Goal: Task Accomplishment & Management: Complete application form

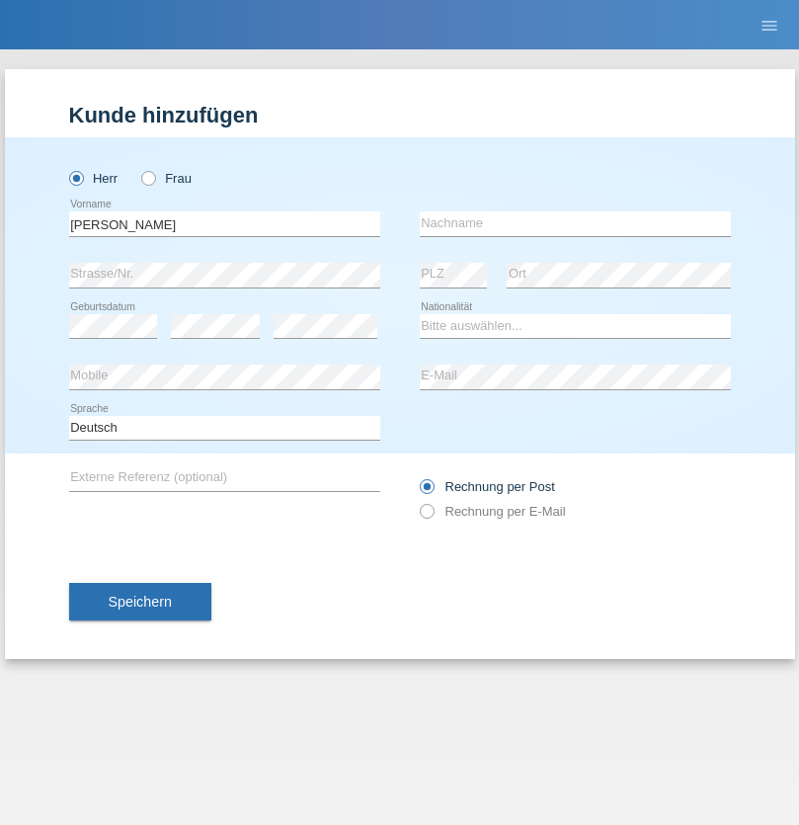
type input "Jorge"
click at [575, 223] on input "text" at bounding box center [575, 223] width 311 height 25
type input "SANTOS"
select select "PT"
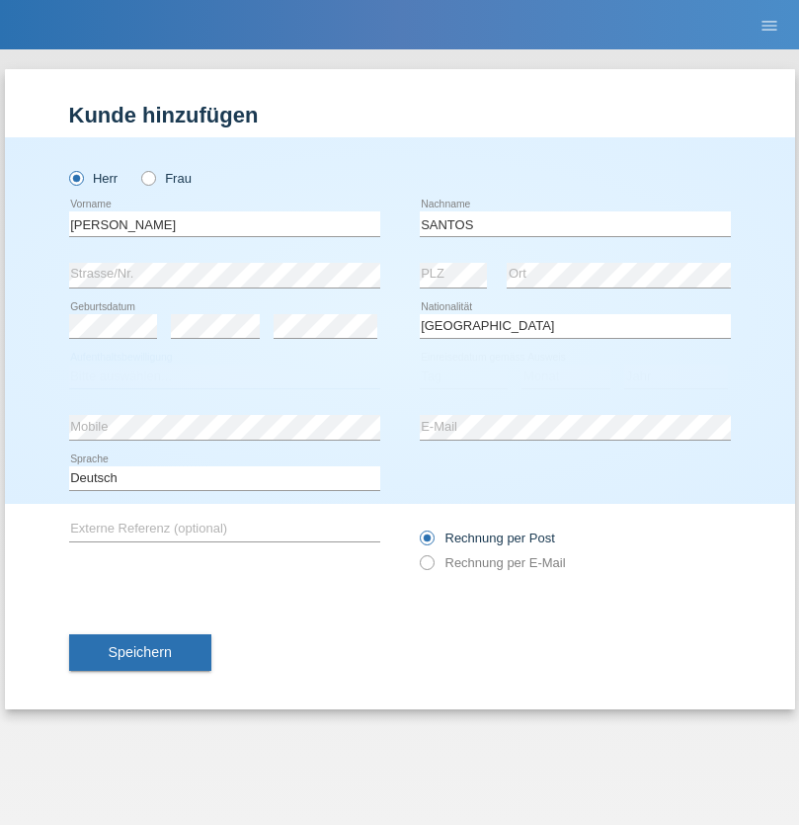
select select "C"
select select "26"
select select "12"
select select "2013"
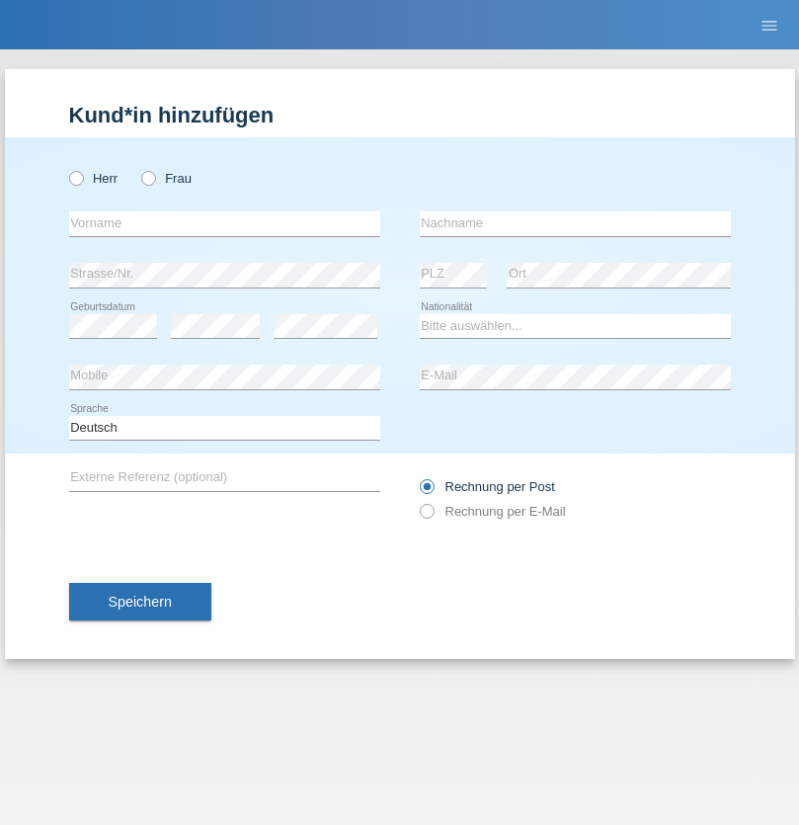
radio input "true"
click at [224, 223] on input "text" at bounding box center [224, 223] width 311 height 25
type input "Jörg"
click at [575, 223] on input "text" at bounding box center [575, 223] width 311 height 25
type input "Traksel"
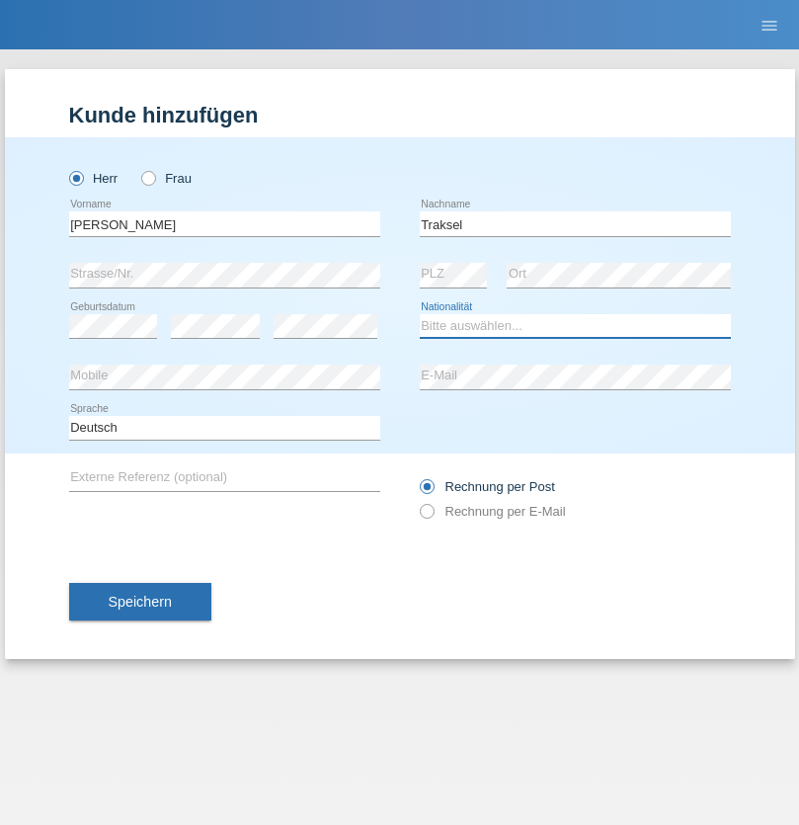
select select "DE"
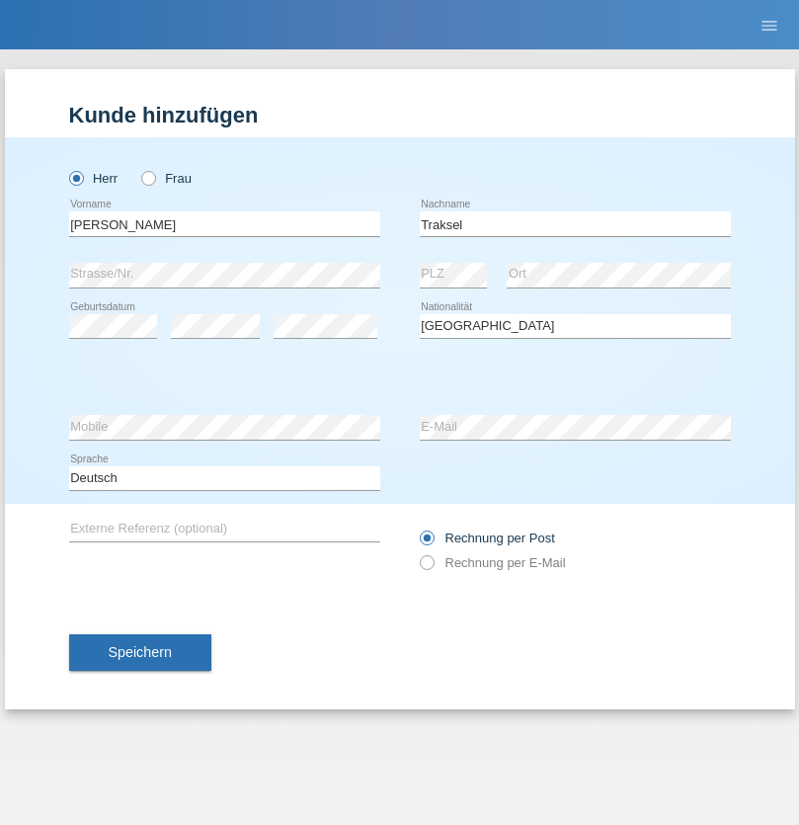
select select "C"
select select "01"
select select "07"
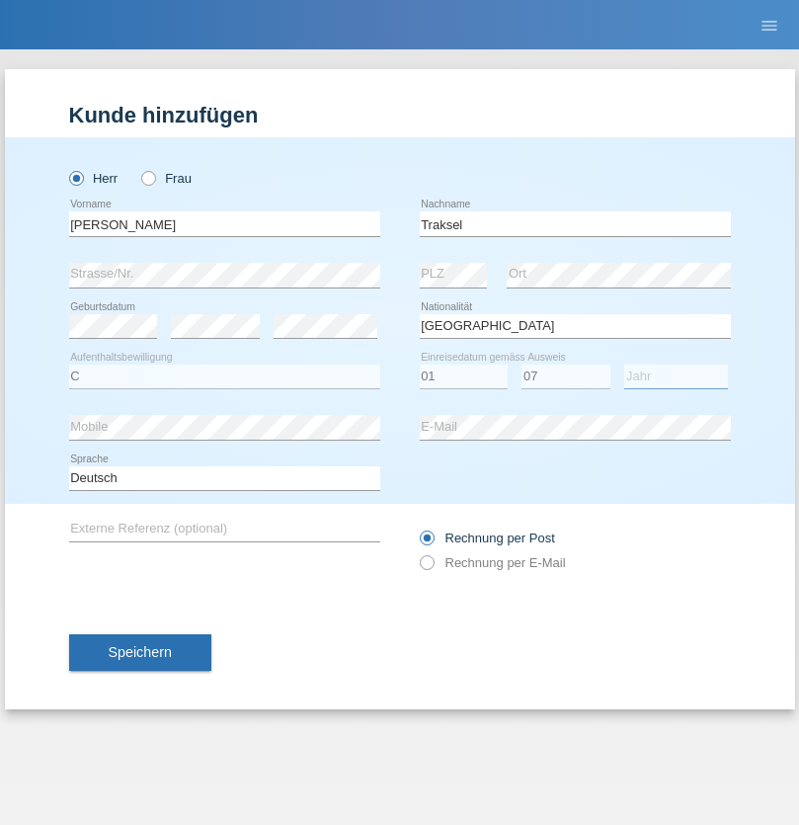
select select "2008"
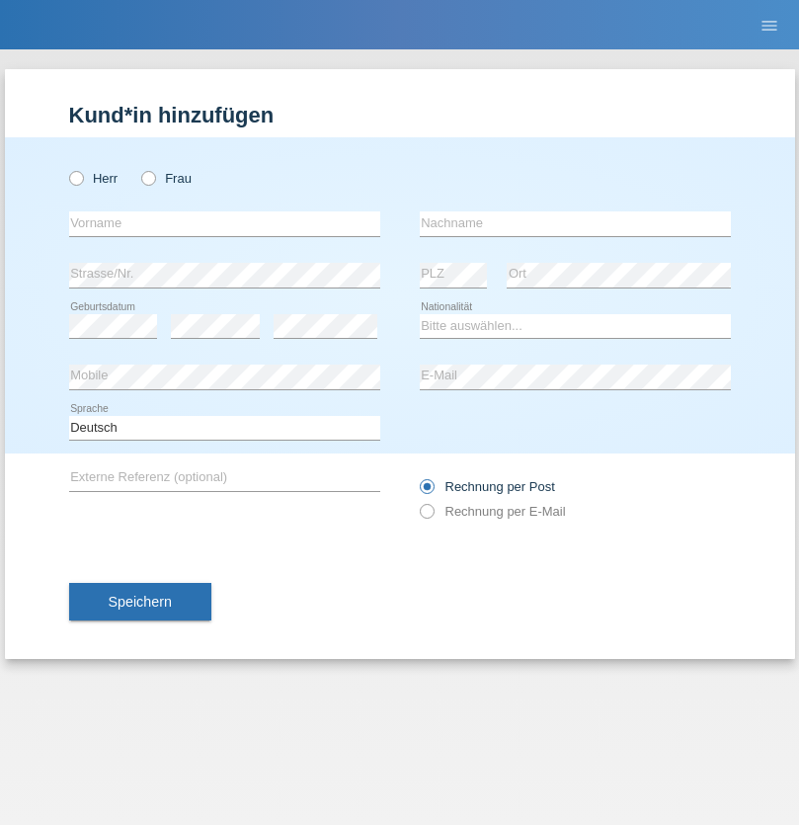
radio input "true"
click at [224, 223] on input "text" at bounding box center [224, 223] width 311 height 25
type input "[PERSON_NAME]"
click at [575, 223] on input "text" at bounding box center [575, 223] width 311 height 25
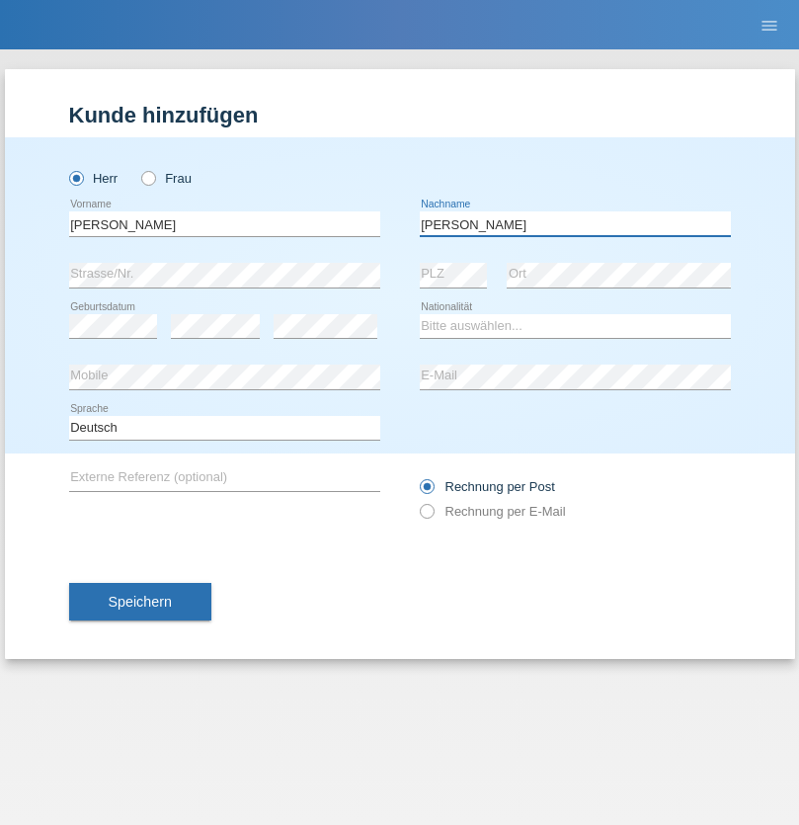
type input "[PERSON_NAME]"
select select "IT"
select select "C"
select select "17"
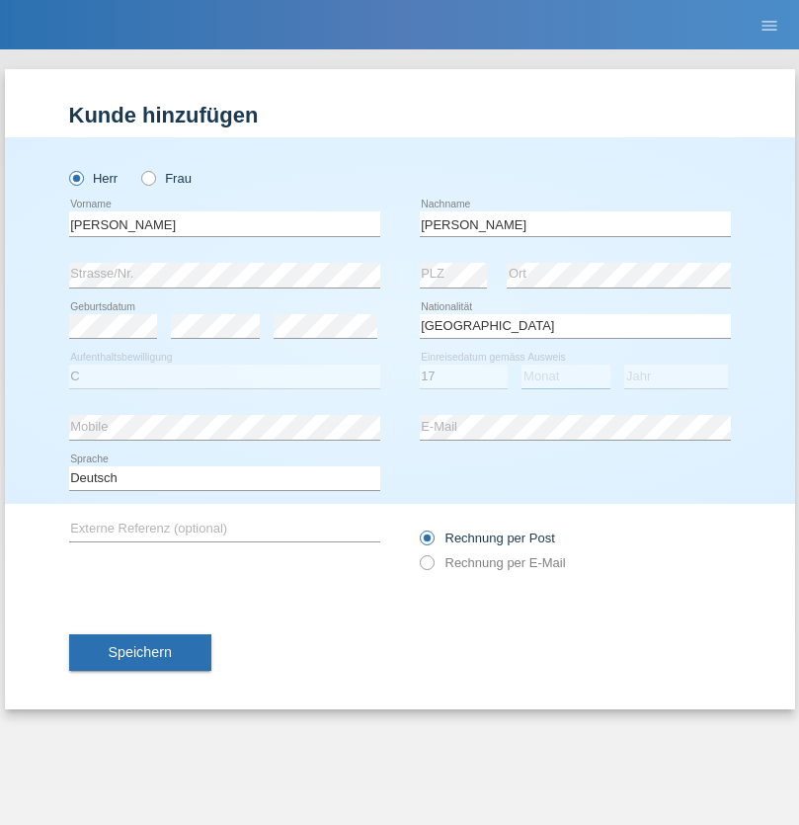
select select "07"
select select "2021"
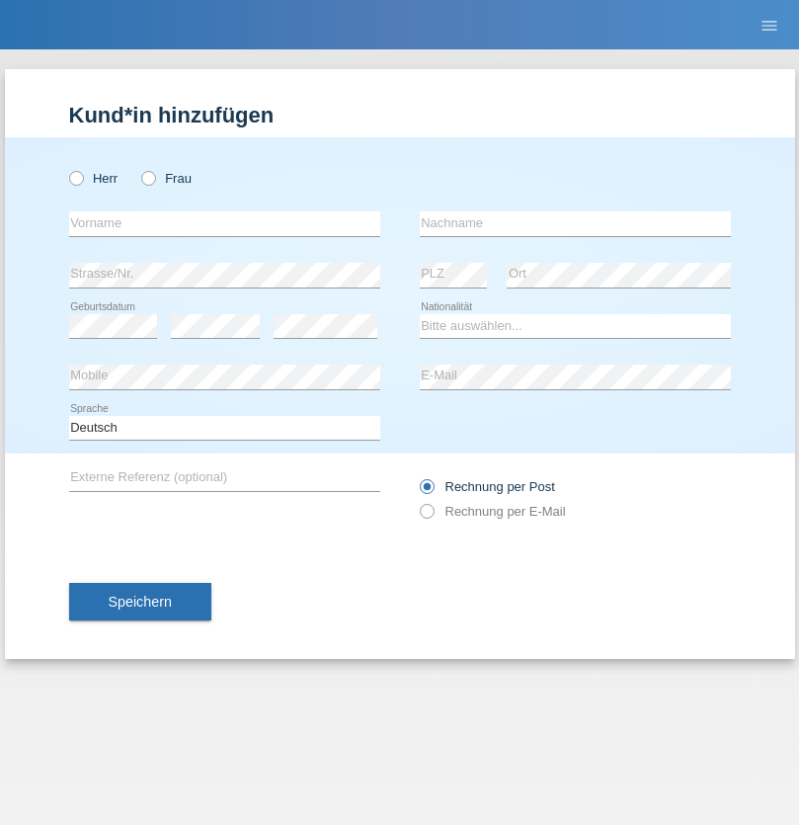
radio input "true"
click at [224, 223] on input "text" at bounding box center [224, 223] width 311 height 25
type input "Asia"
click at [575, 223] on input "text" at bounding box center [575, 223] width 311 height 25
type input "Riva"
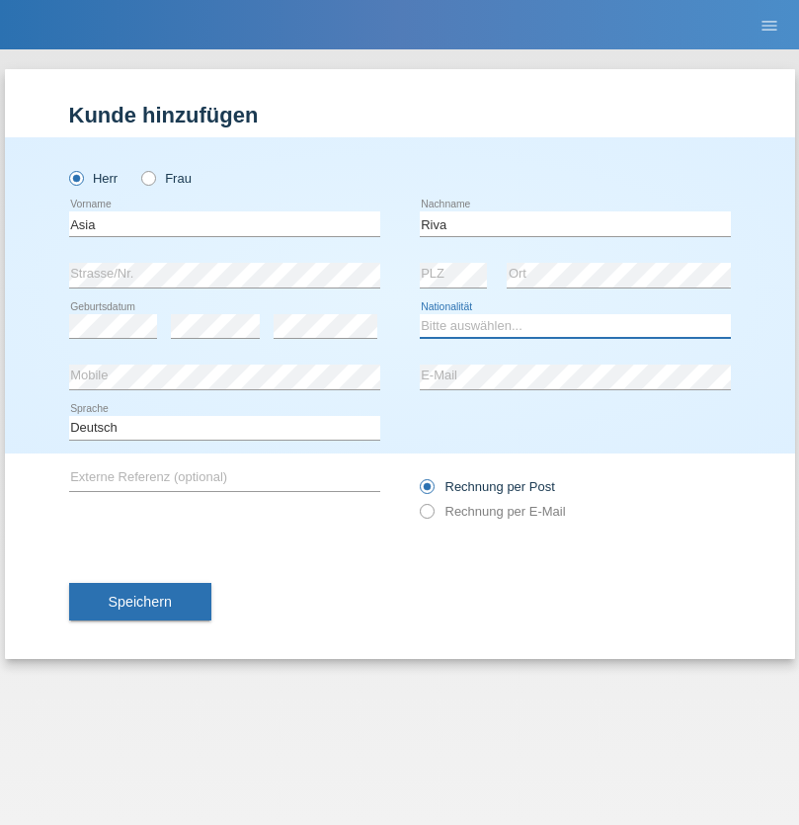
select select "IT"
select select "C"
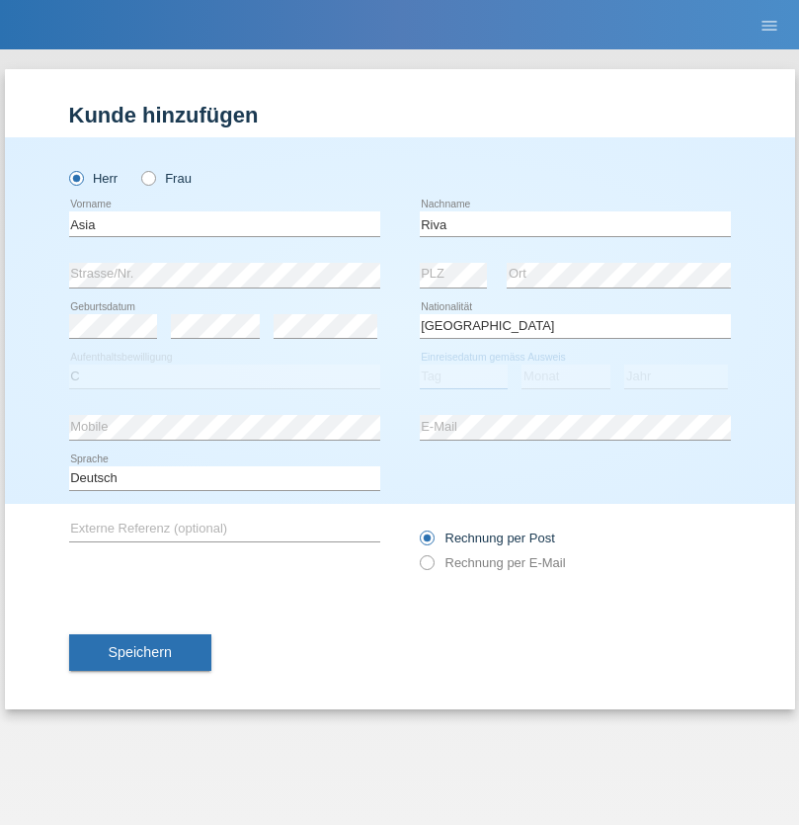
select select "01"
select select "06"
select select "2021"
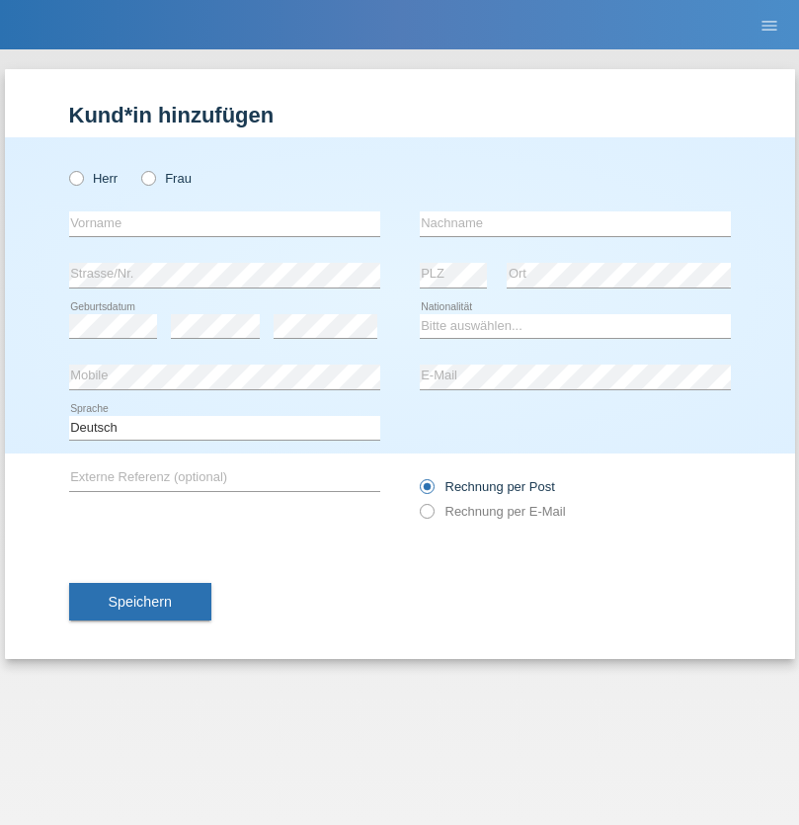
radio input "true"
click at [224, 223] on input "text" at bounding box center [224, 223] width 311 height 25
type input "Firas"
click at [575, 223] on input "text" at bounding box center [575, 223] width 311 height 25
type input "Khalil"
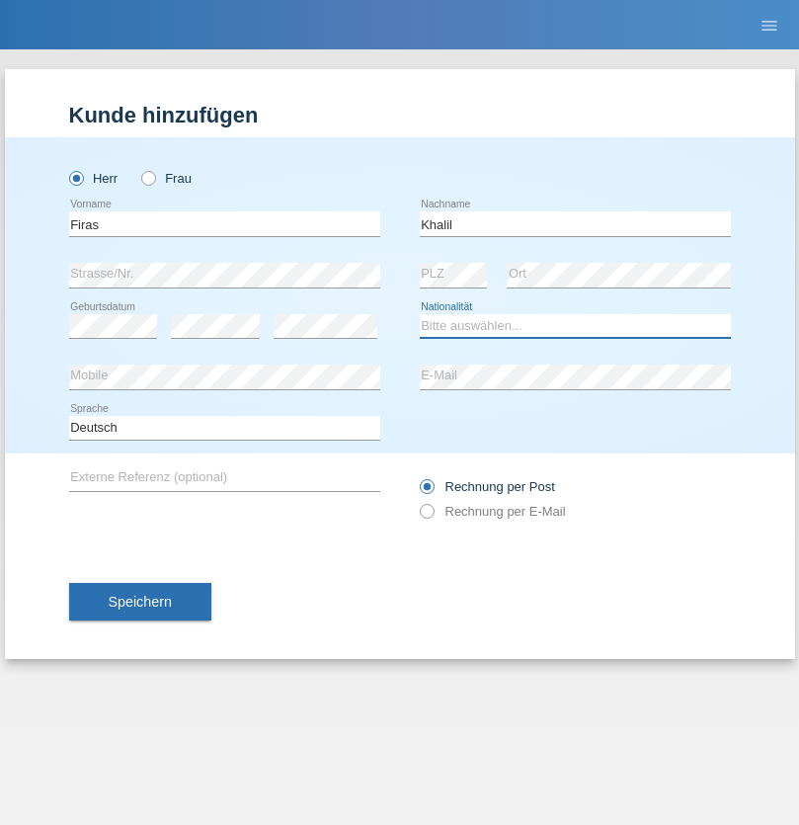
select select "IT"
select select "C"
select select "01"
select select "03"
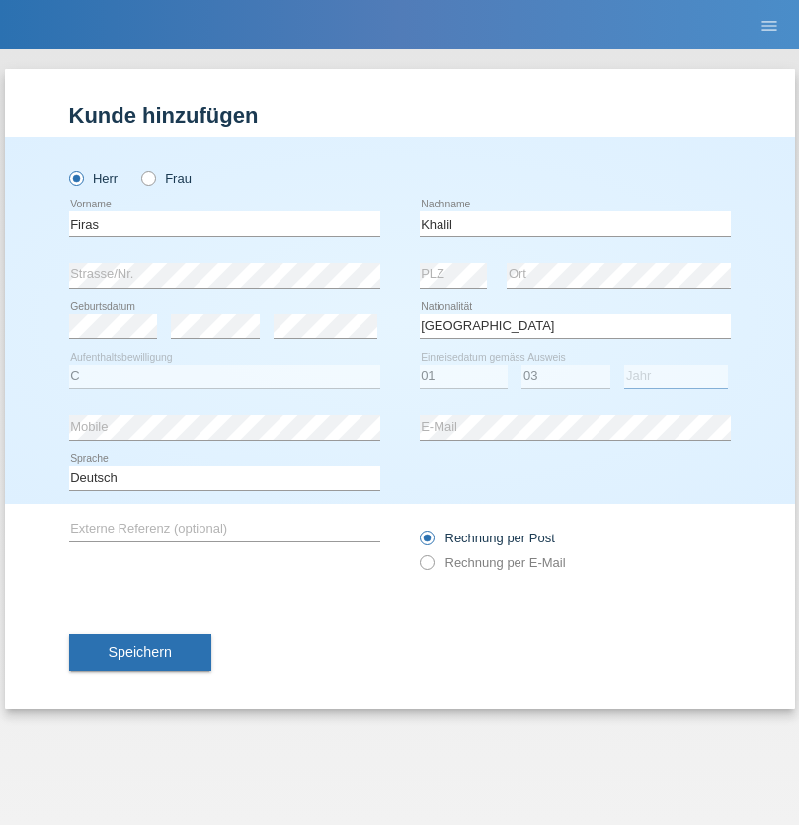
select select "2021"
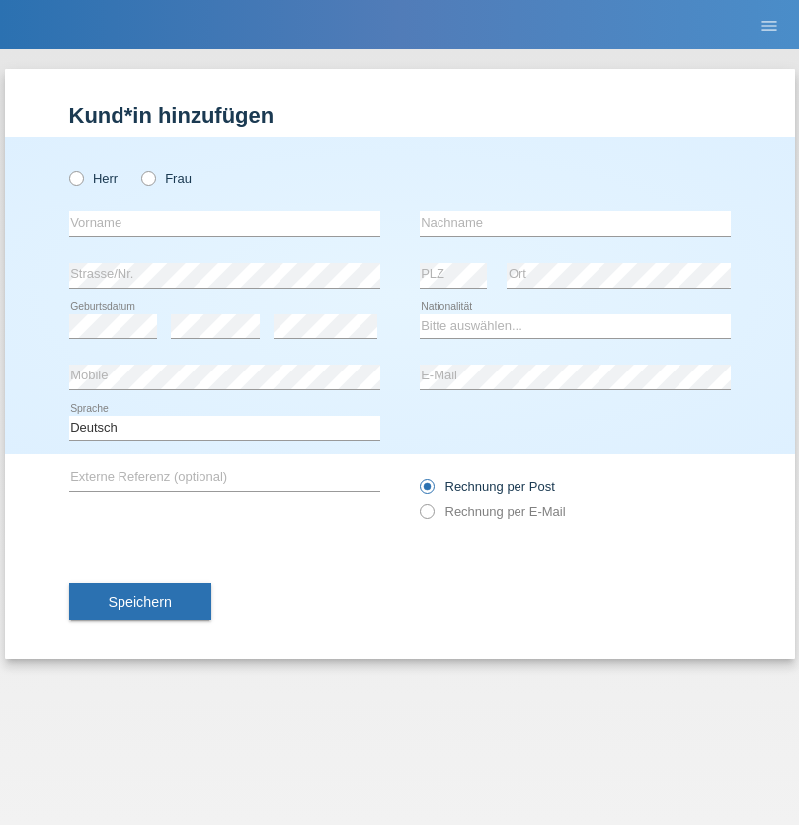
radio input "true"
click at [224, 223] on input "text" at bounding box center [224, 223] width 311 height 25
type input "Diego"
click at [575, 223] on input "text" at bounding box center [575, 223] width 311 height 25
type input "Patera"
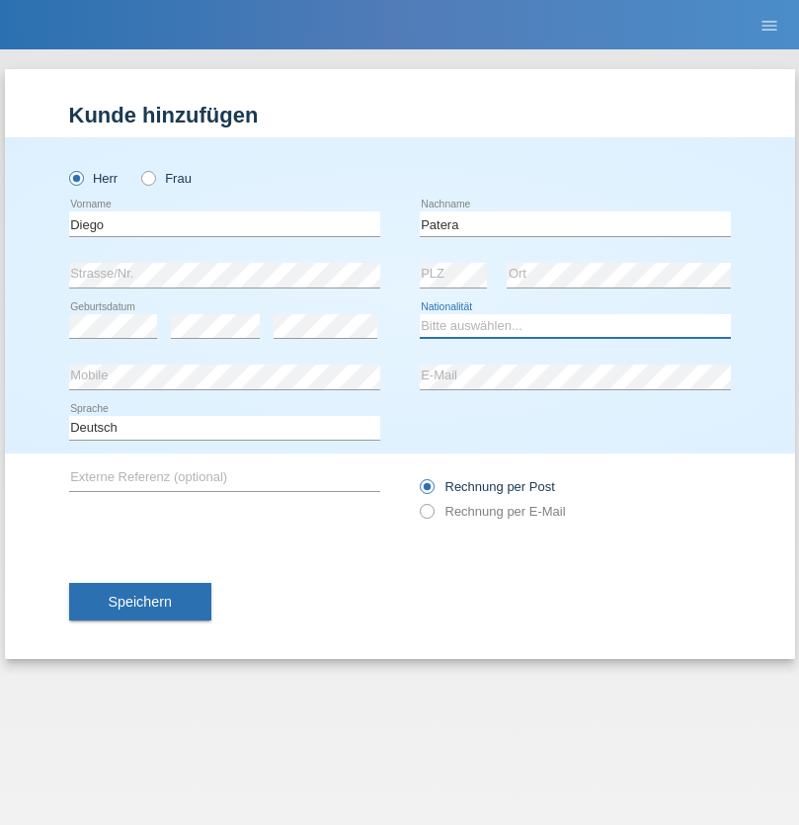
select select "CH"
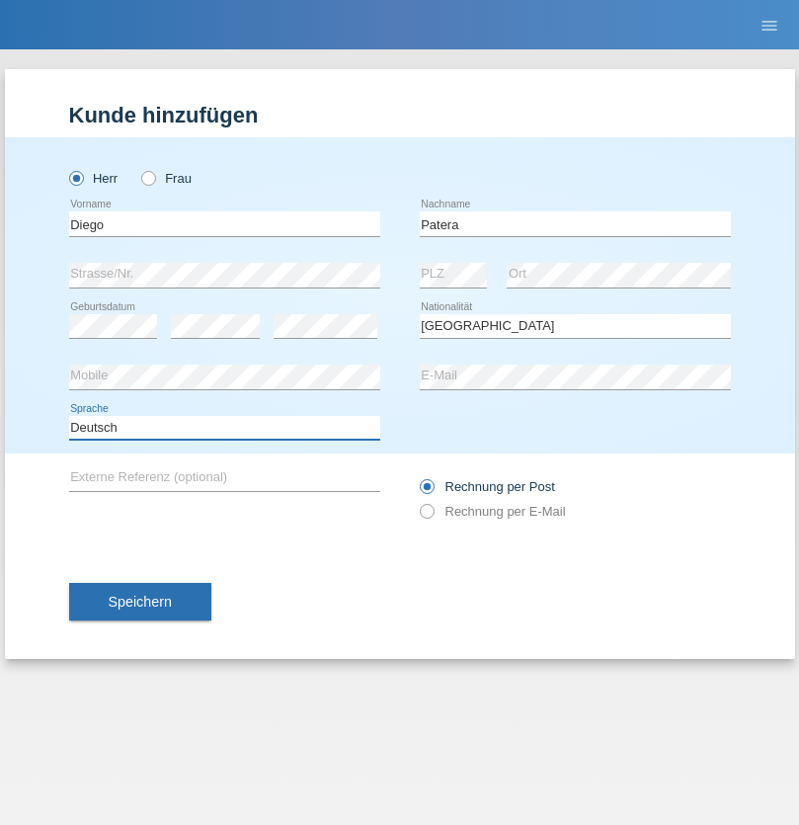
select select "en"
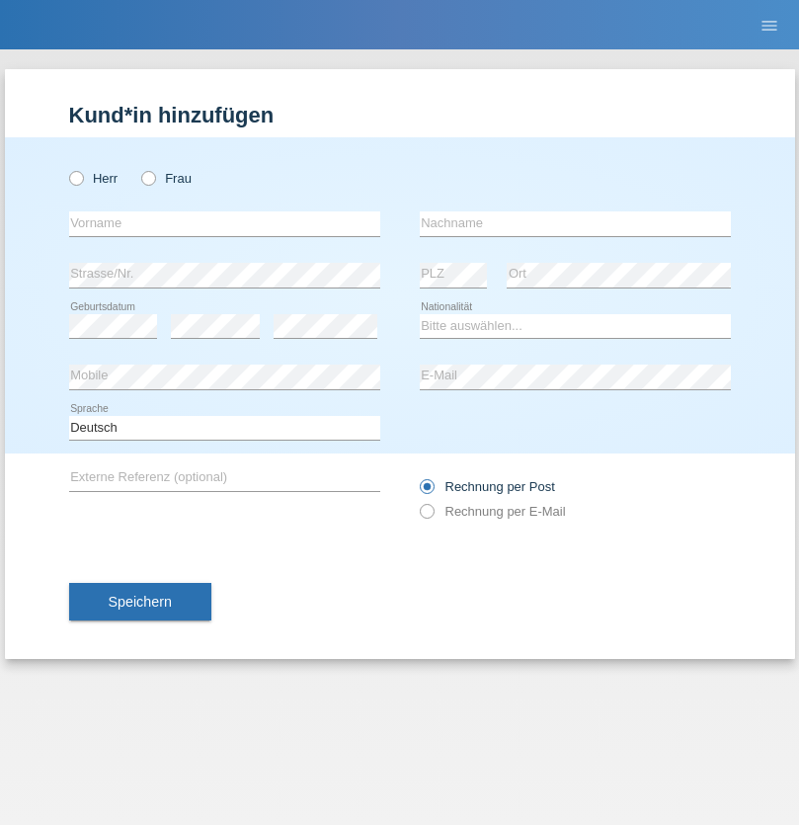
radio input "true"
click at [224, 223] on input "text" at bounding box center [224, 223] width 311 height 25
type input "Ketty"
click at [575, 223] on input "text" at bounding box center [575, 223] width 311 height 25
type input "Kalupnath"
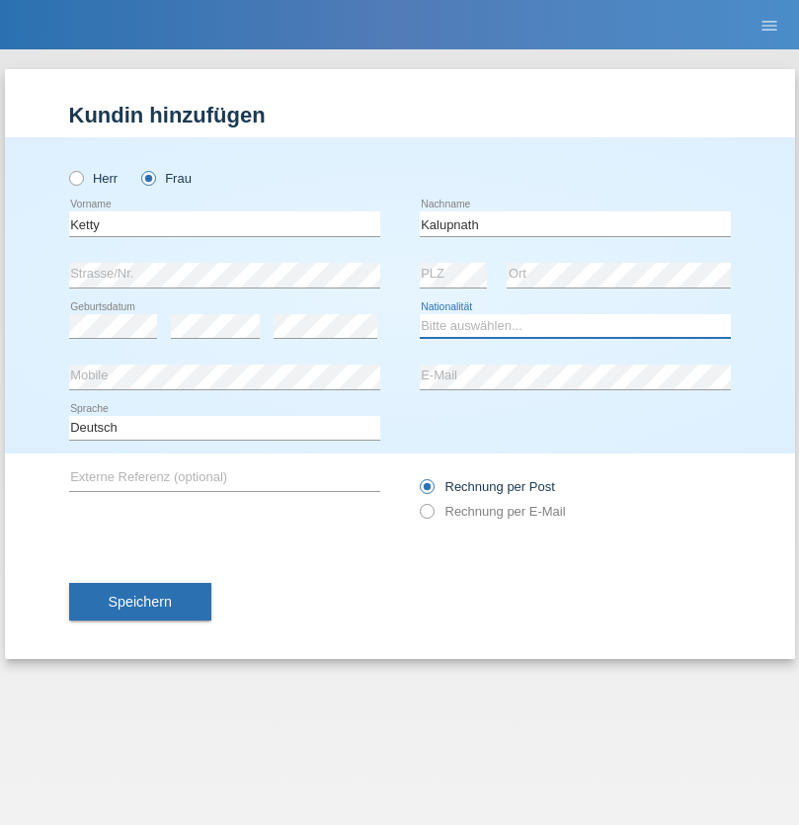
select select "CH"
radio input "true"
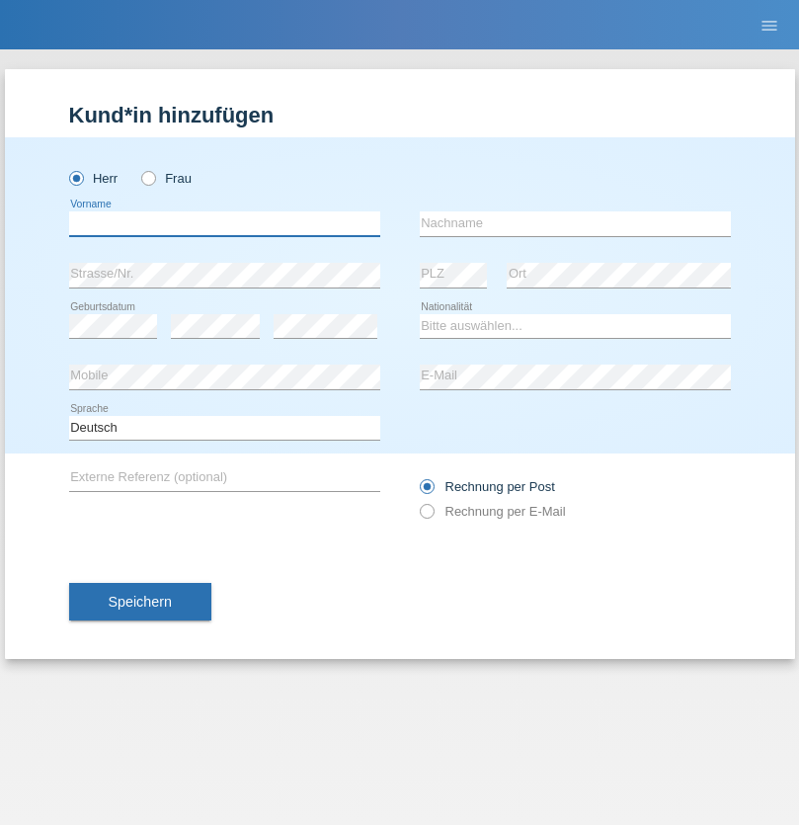
click at [224, 223] on input "text" at bounding box center [224, 223] width 311 height 25
type input "Franco"
click at [575, 223] on input "text" at bounding box center [575, 223] width 311 height 25
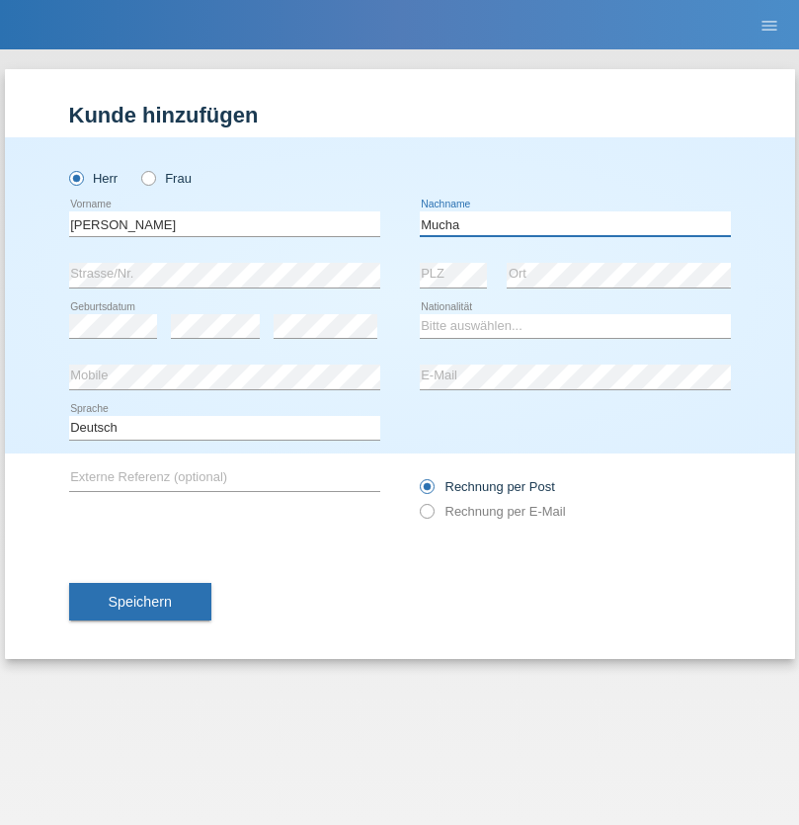
type input "Mucha"
select select "CH"
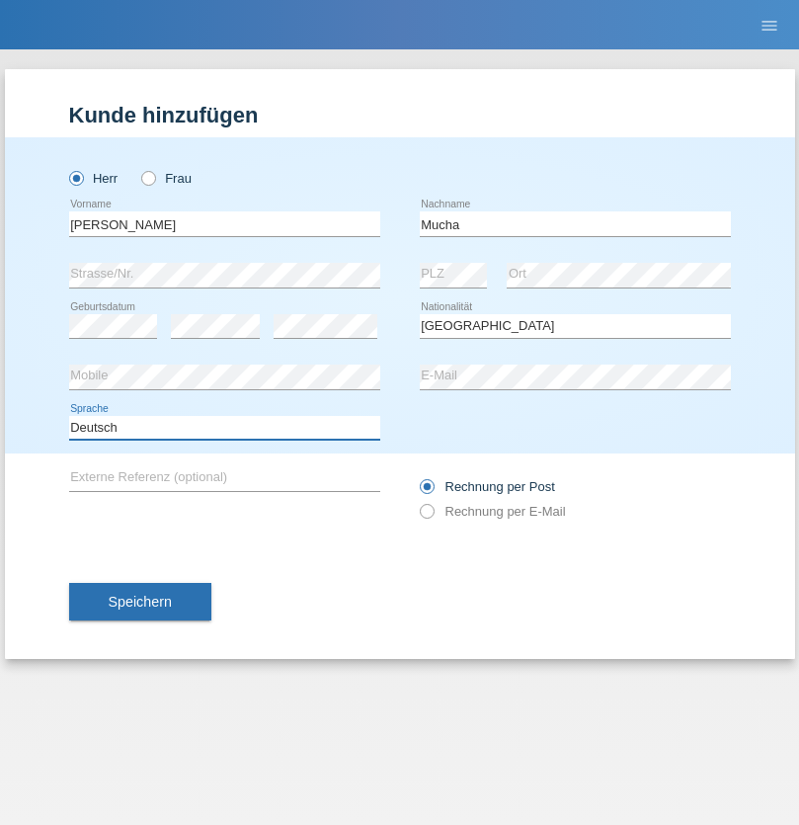
select select "en"
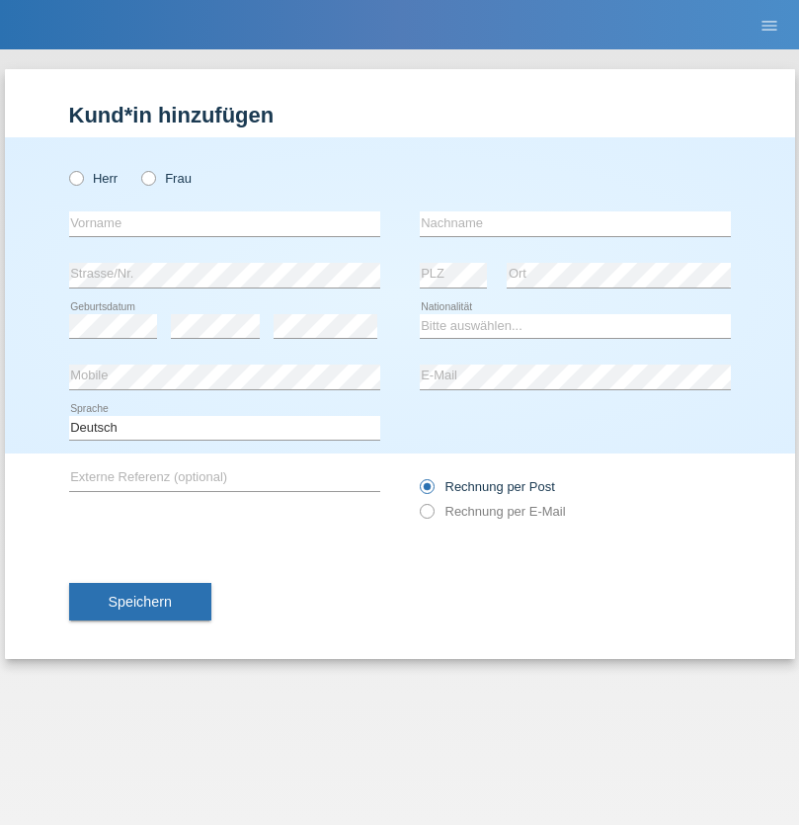
radio input "true"
click at [224, 223] on input "text" at bounding box center [224, 223] width 311 height 25
type input "Franziska"
click at [575, 223] on input "text" at bounding box center [575, 223] width 311 height 25
type input "Starke"
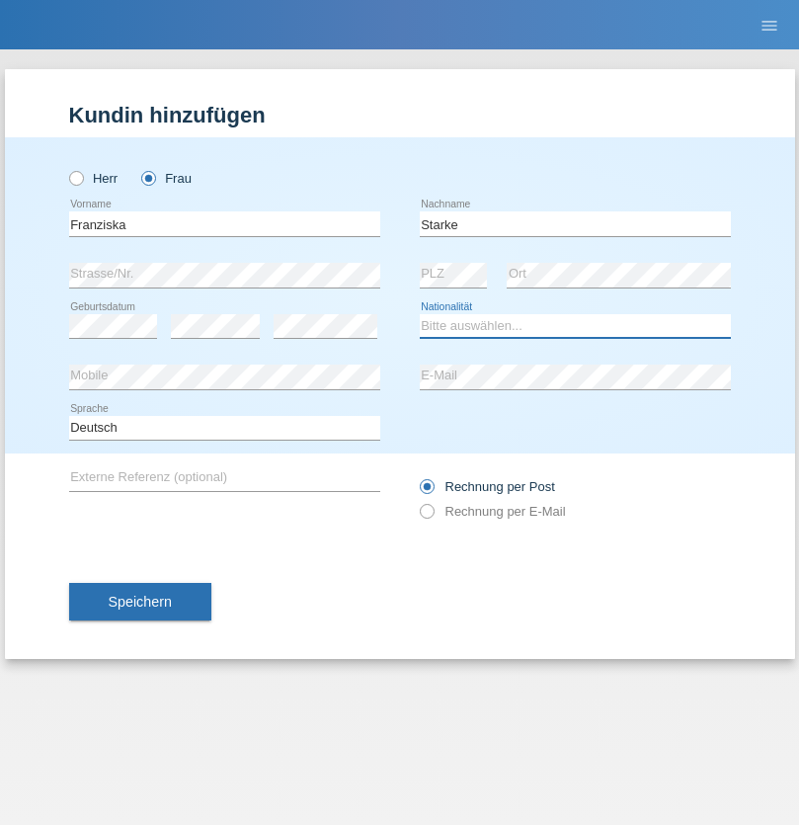
select select "DE"
select select "C"
select select "01"
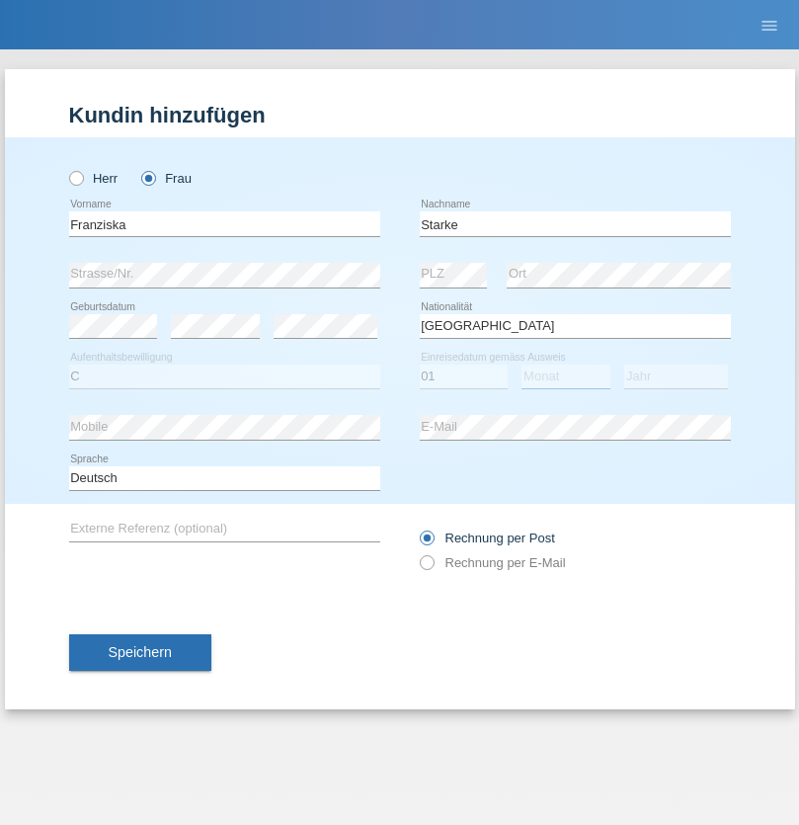
select select "03"
select select "1985"
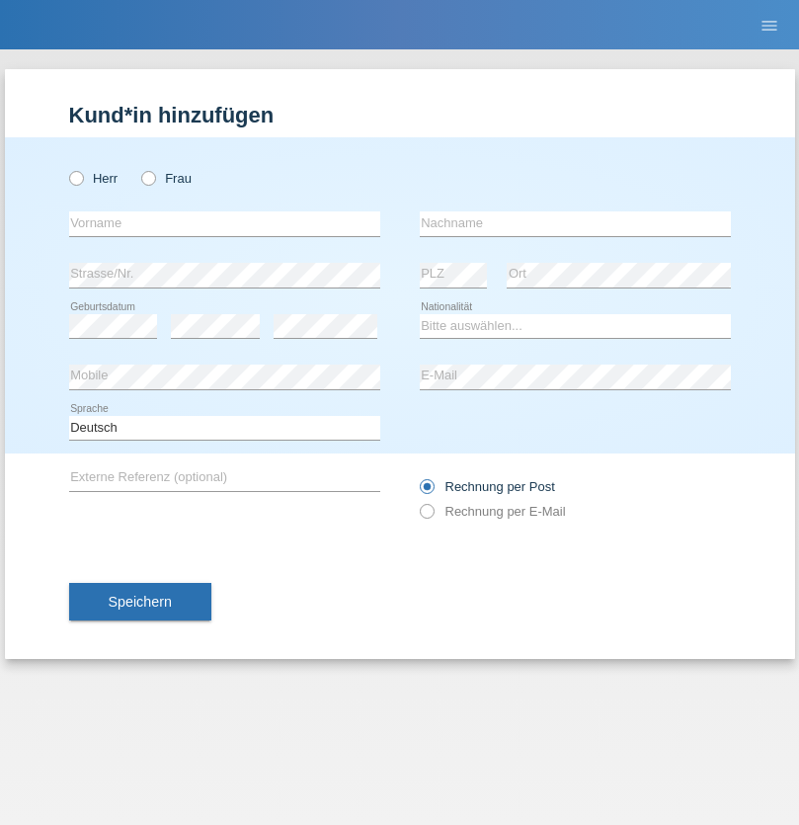
radio input "true"
click at [224, 223] on input "text" at bounding box center [224, 223] width 311 height 25
type input "[DEMOGRAPHIC_DATA]"
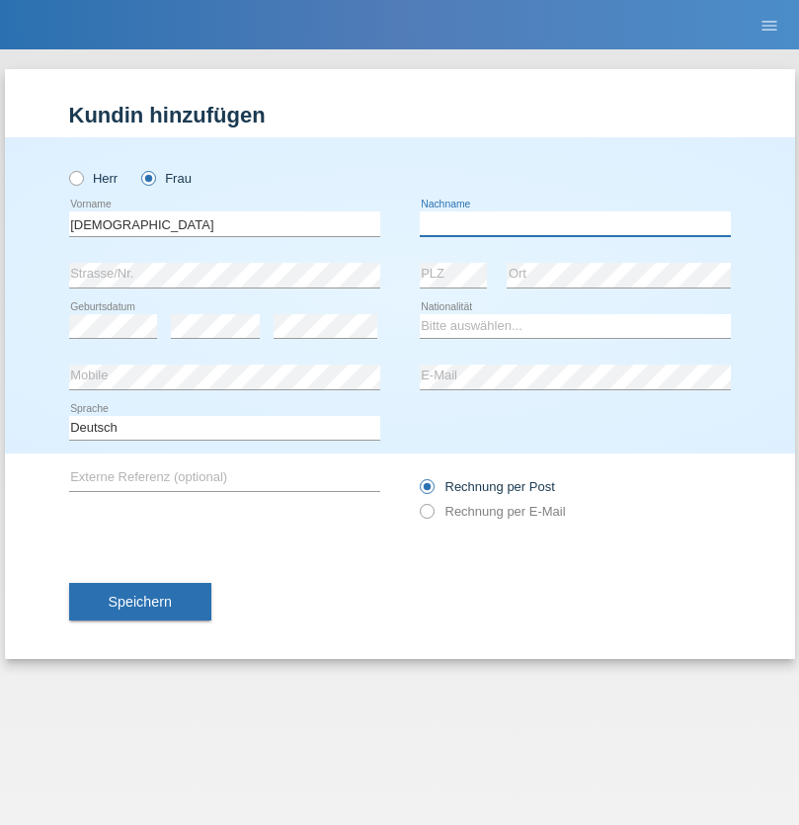
click at [575, 223] on input "text" at bounding box center [575, 223] width 311 height 25
type input "Cimbaljević"
select select "HR"
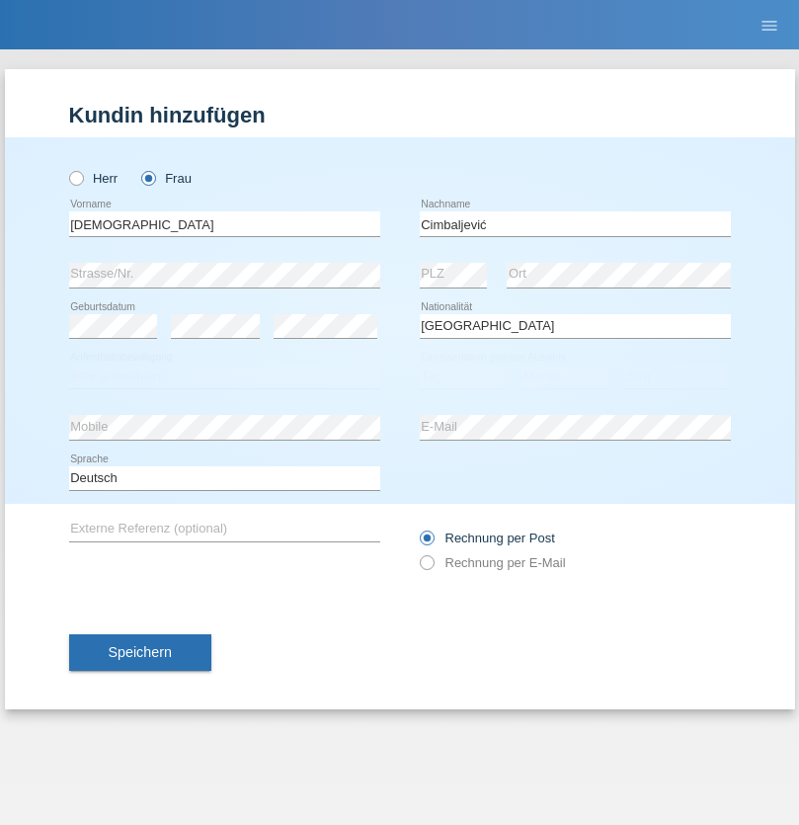
select select "C"
select select "13"
select select "08"
select select "2021"
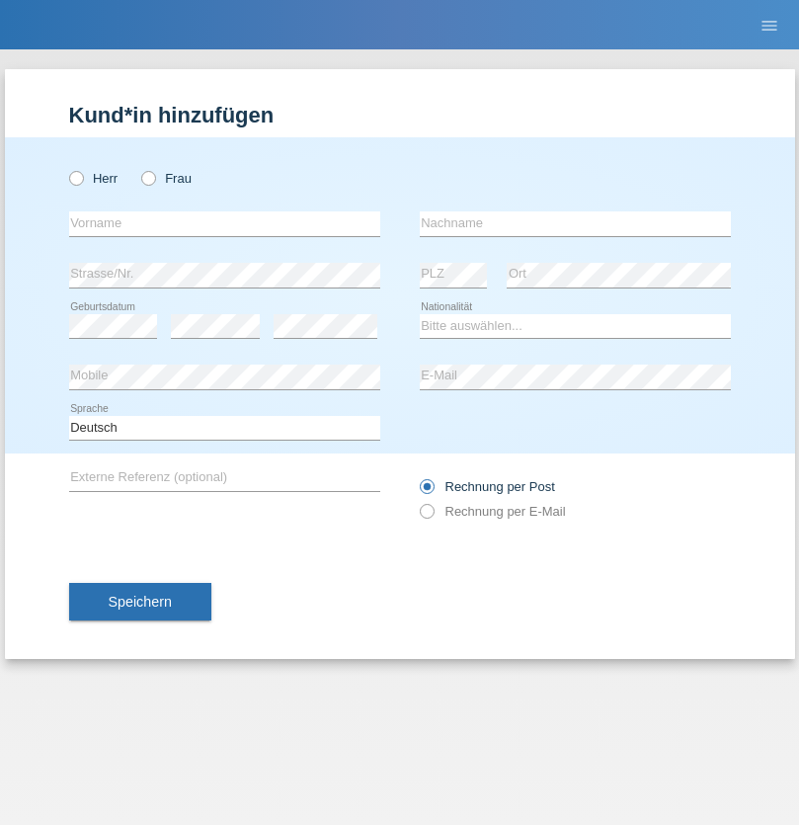
radio input "true"
click at [224, 223] on input "text" at bounding box center [224, 223] width 311 height 25
type input "Batsche"
click at [575, 223] on input "text" at bounding box center [575, 223] width 311 height 25
type input "Arifoska"
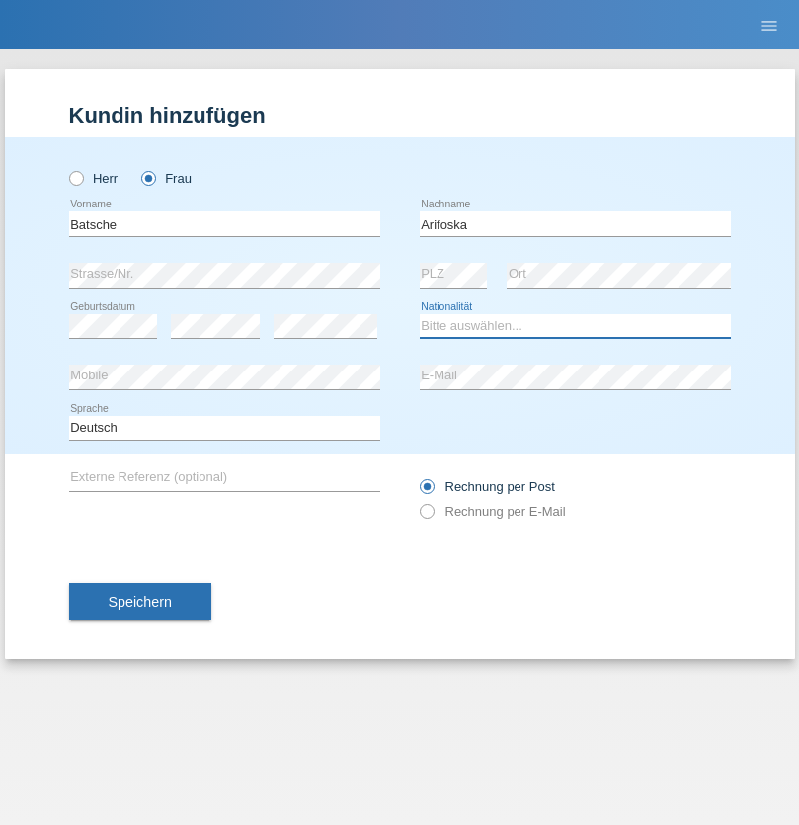
select select "CH"
radio input "true"
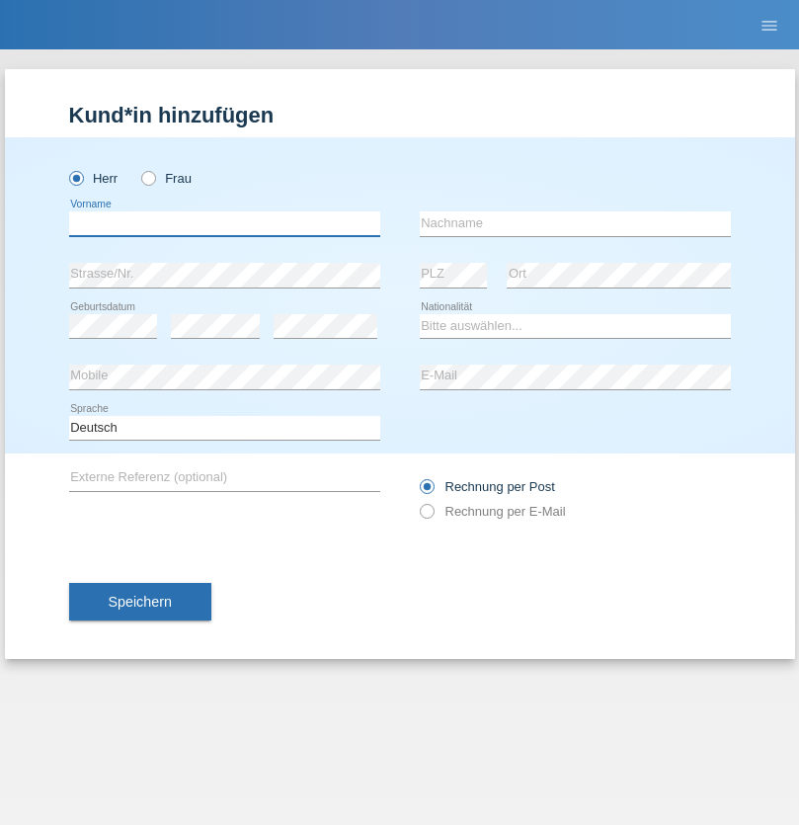
click at [224, 223] on input "text" at bounding box center [224, 223] width 311 height 25
type input "Emre"
click at [575, 223] on input "text" at bounding box center [575, 223] width 311 height 25
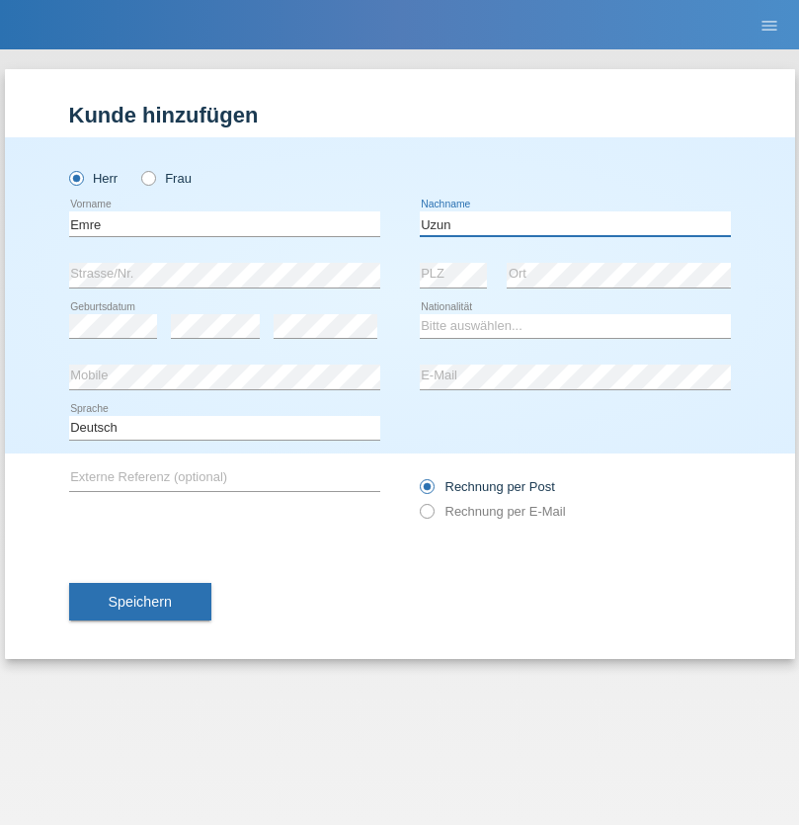
type input "Uzun"
select select "CH"
